Goal: Information Seeking & Learning: Learn about a topic

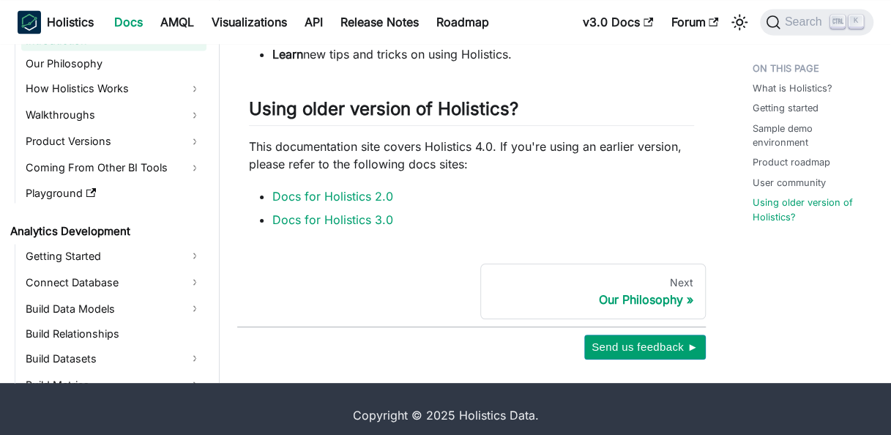
scroll to position [1173, 0]
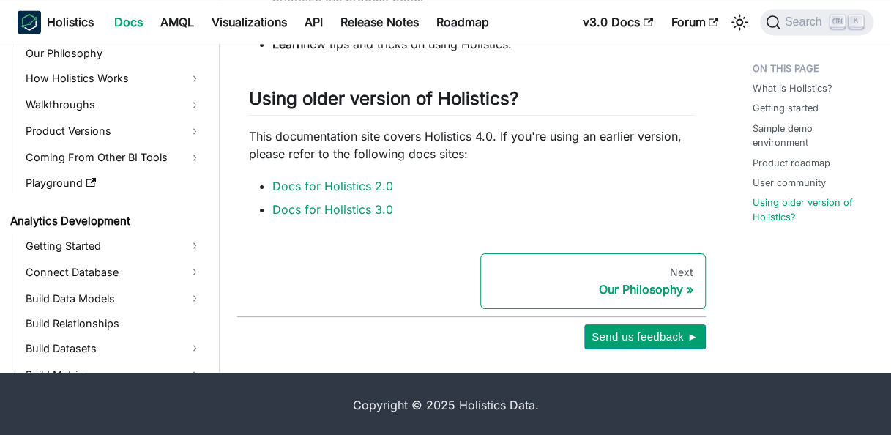
click at [680, 268] on div "Next" at bounding box center [593, 272] width 201 height 13
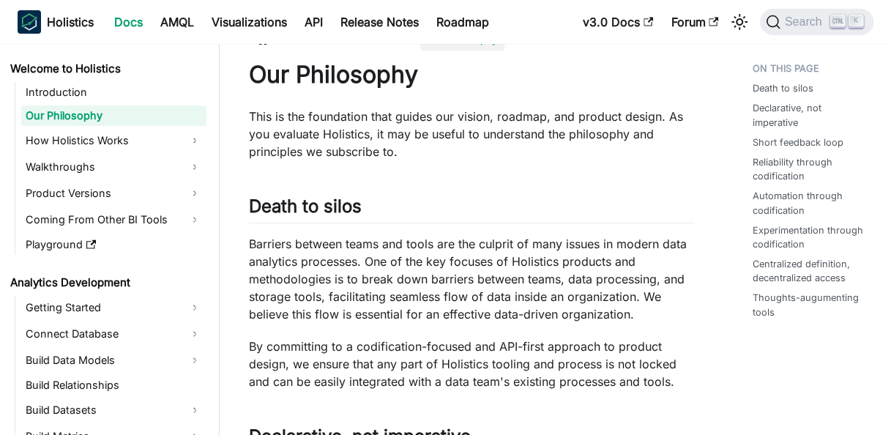
scroll to position [29, 0]
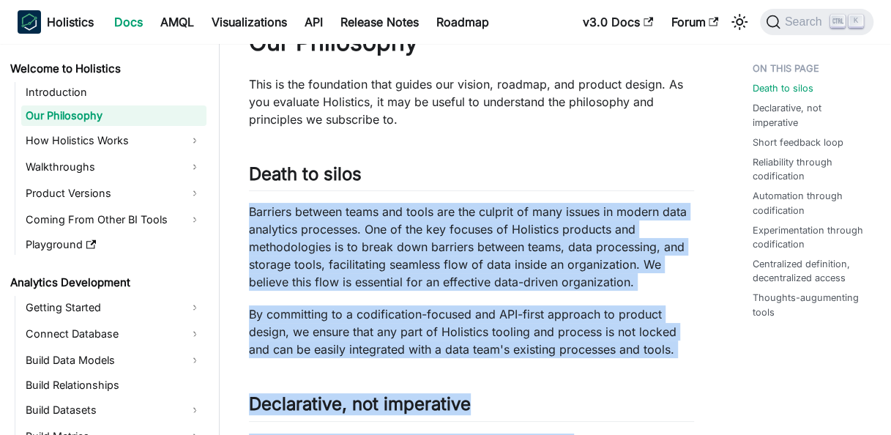
drag, startPoint x: 577, startPoint y: 218, endPoint x: 582, endPoint y: 423, distance: 204.4
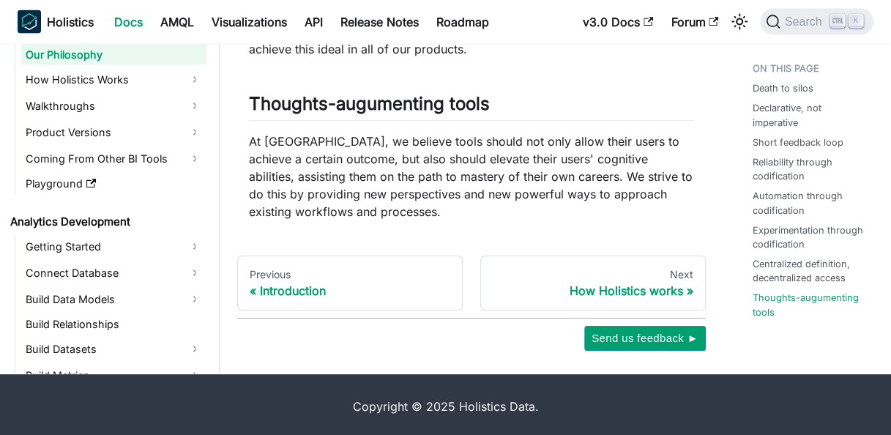
scroll to position [1574, 0]
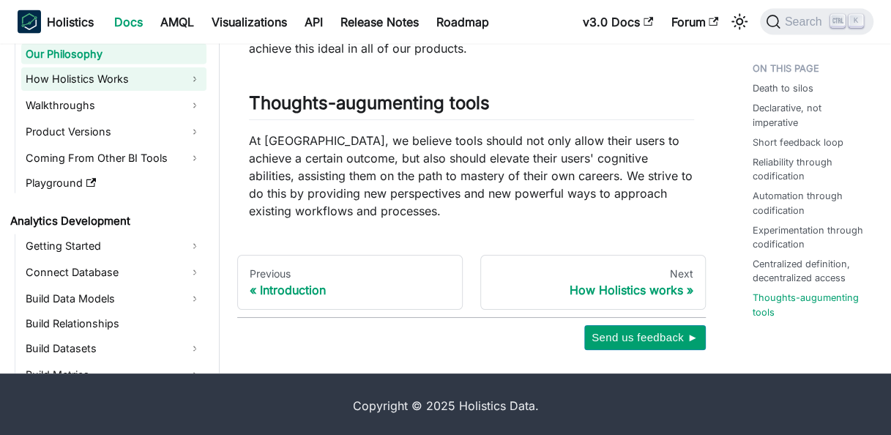
click at [100, 81] on link "How Holistics Works" at bounding box center [113, 78] width 185 height 23
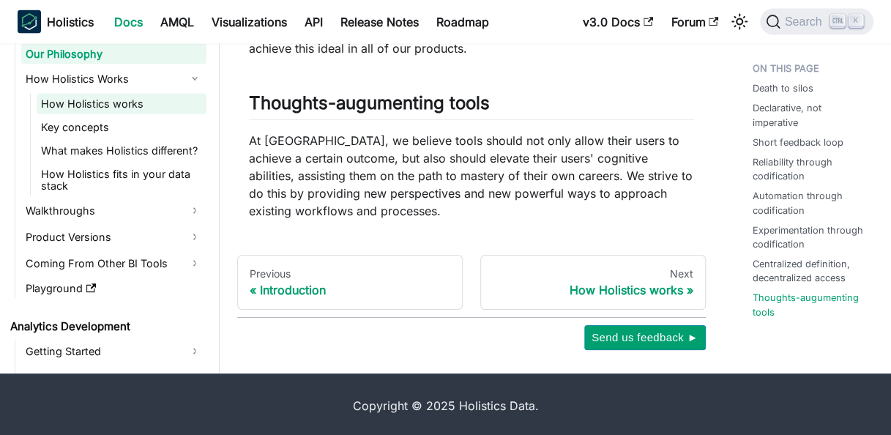
click at [100, 105] on link "How Holistics works" at bounding box center [122, 104] width 170 height 21
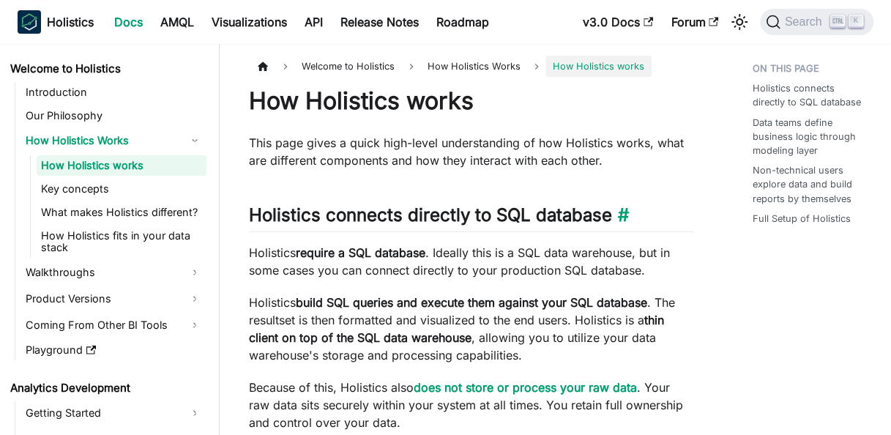
click at [642, 214] on h2 "Holistics connects directly to SQL database ​" at bounding box center [471, 218] width 445 height 28
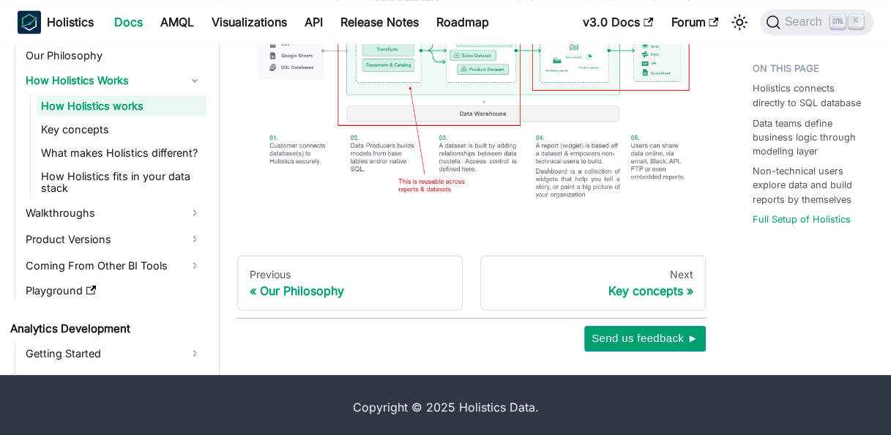
scroll to position [1241, 0]
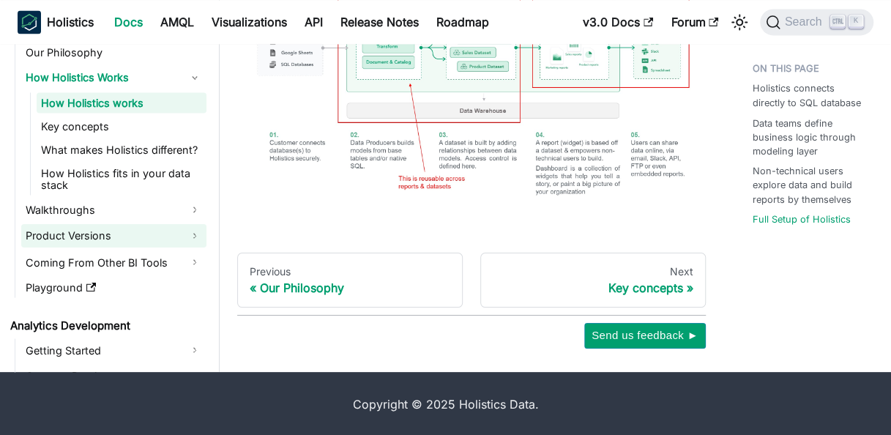
click at [89, 242] on link "Product Versions" at bounding box center [113, 235] width 185 height 23
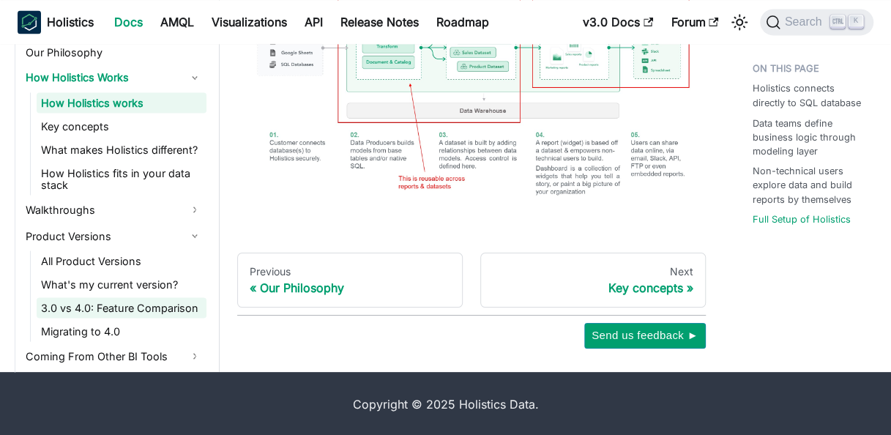
click at [143, 309] on link "3.0 vs 4.0: Feature Comparison" at bounding box center [122, 307] width 170 height 21
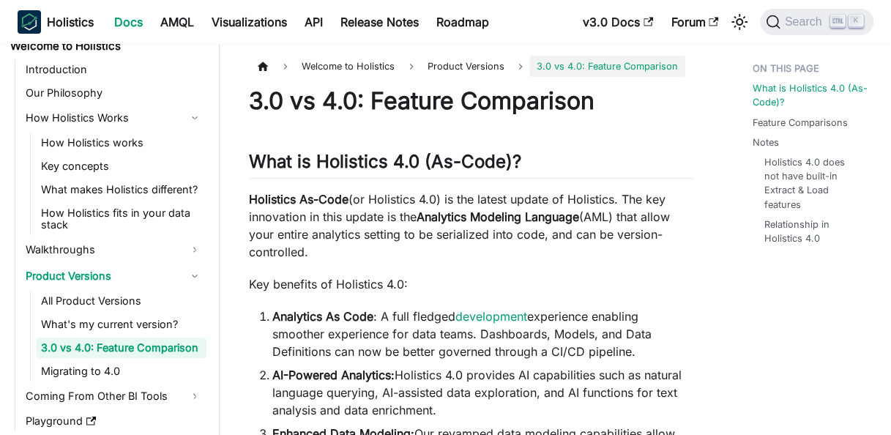
scroll to position [23, 0]
click at [520, 256] on p "Holistics As-Code (or Holistics 4.0) is the latest update of Holistics. The key…" at bounding box center [471, 225] width 445 height 70
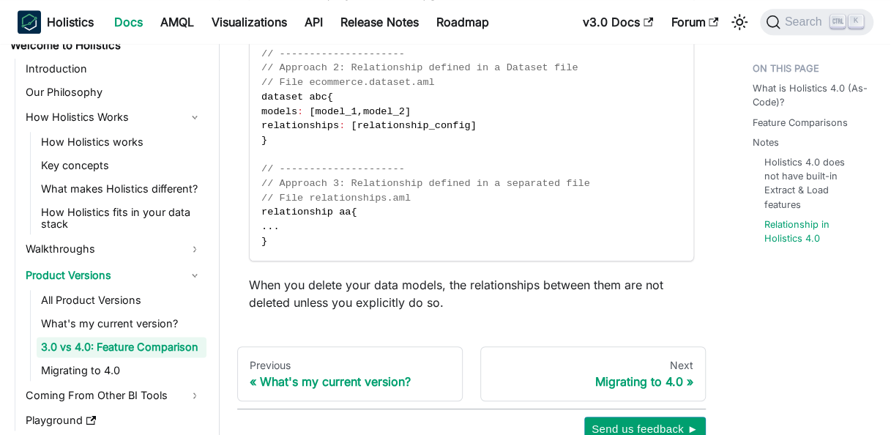
scroll to position [3517, 0]
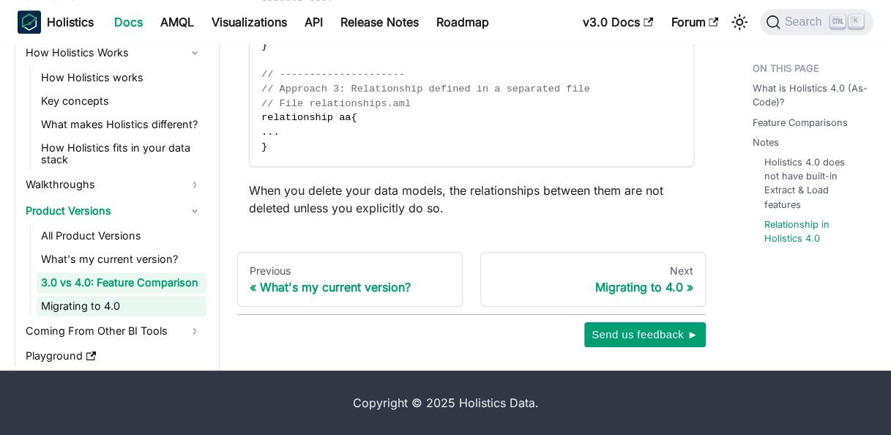
click at [98, 307] on link "Migrating to 4.0" at bounding box center [122, 306] width 170 height 21
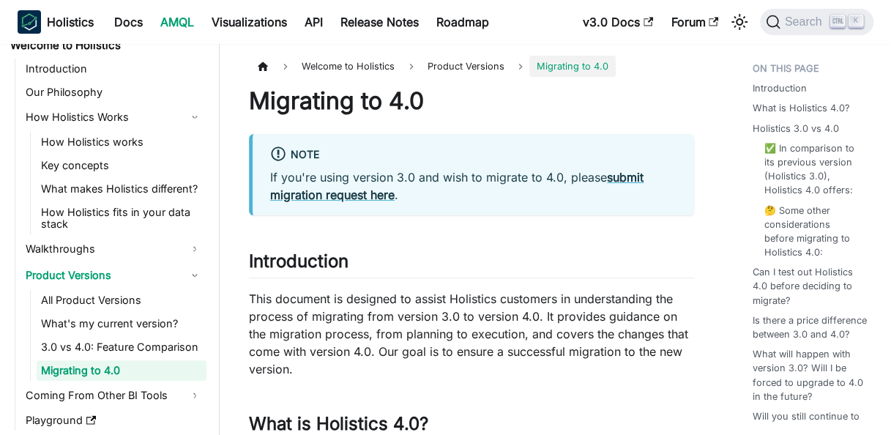
scroll to position [47, 0]
